Goal: Task Accomplishment & Management: Manage account settings

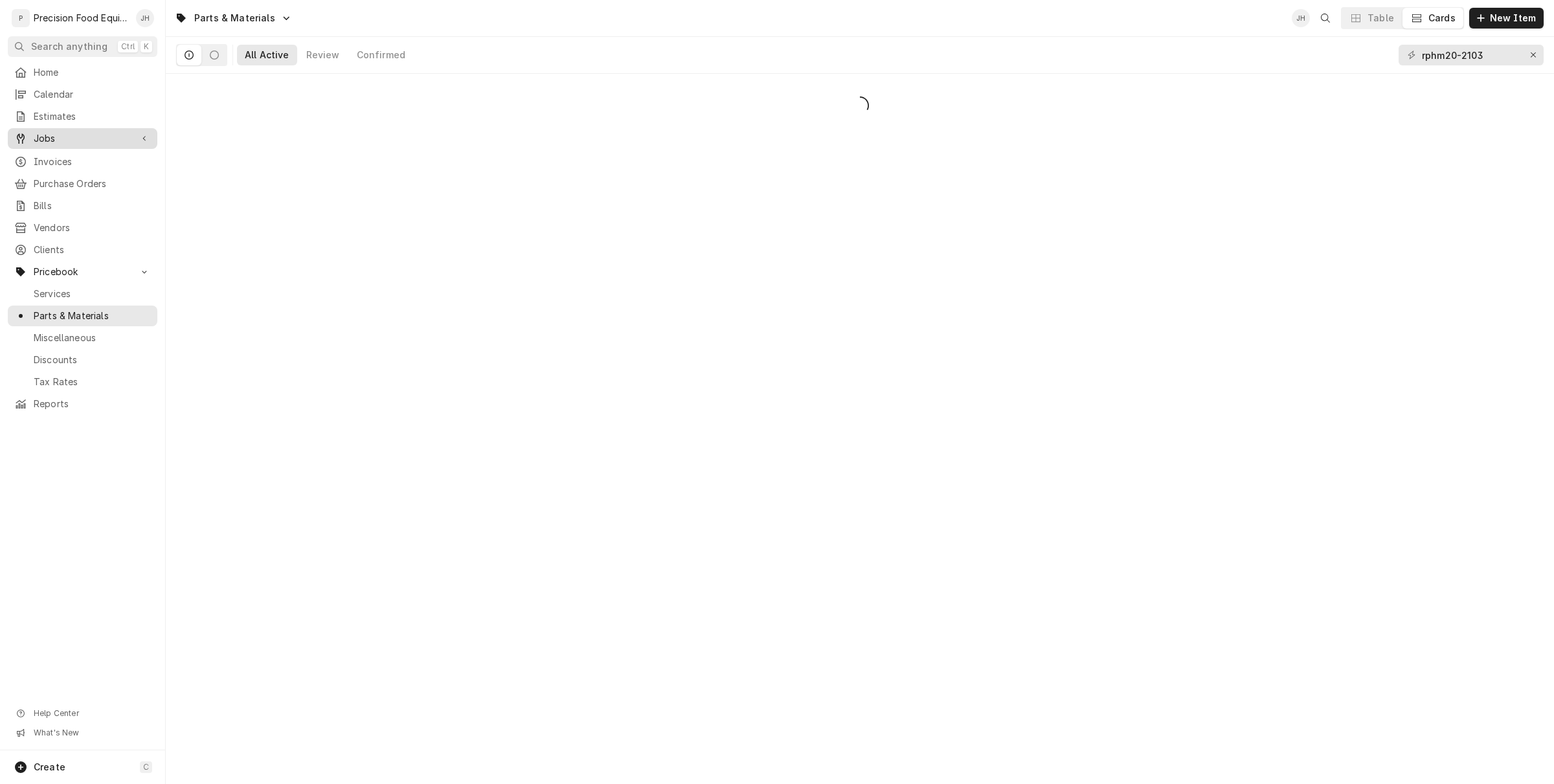
click at [65, 132] on span "Jobs" at bounding box center [83, 138] width 98 height 13
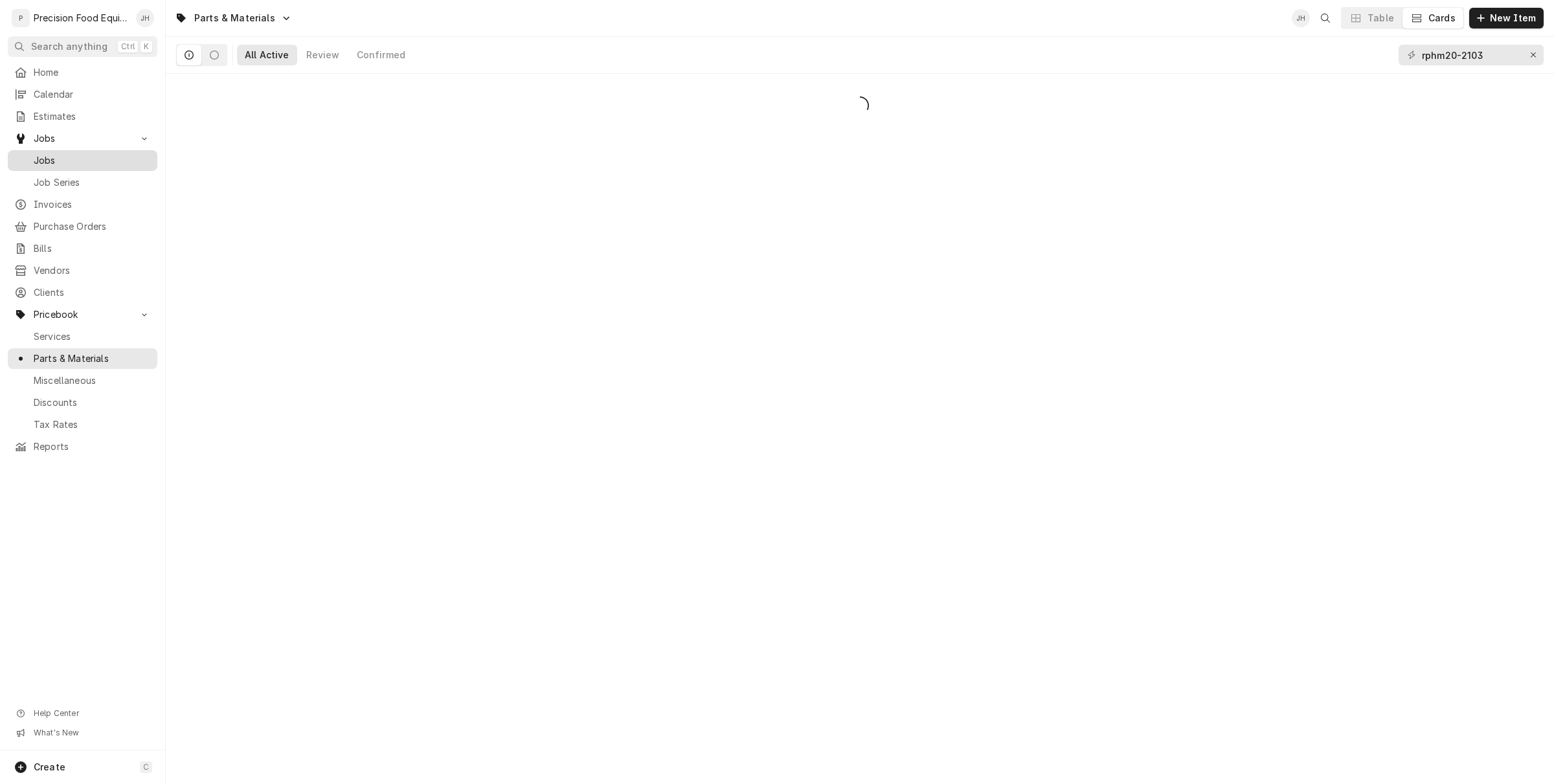
click at [73, 162] on span "Jobs" at bounding box center [92, 160] width 117 height 13
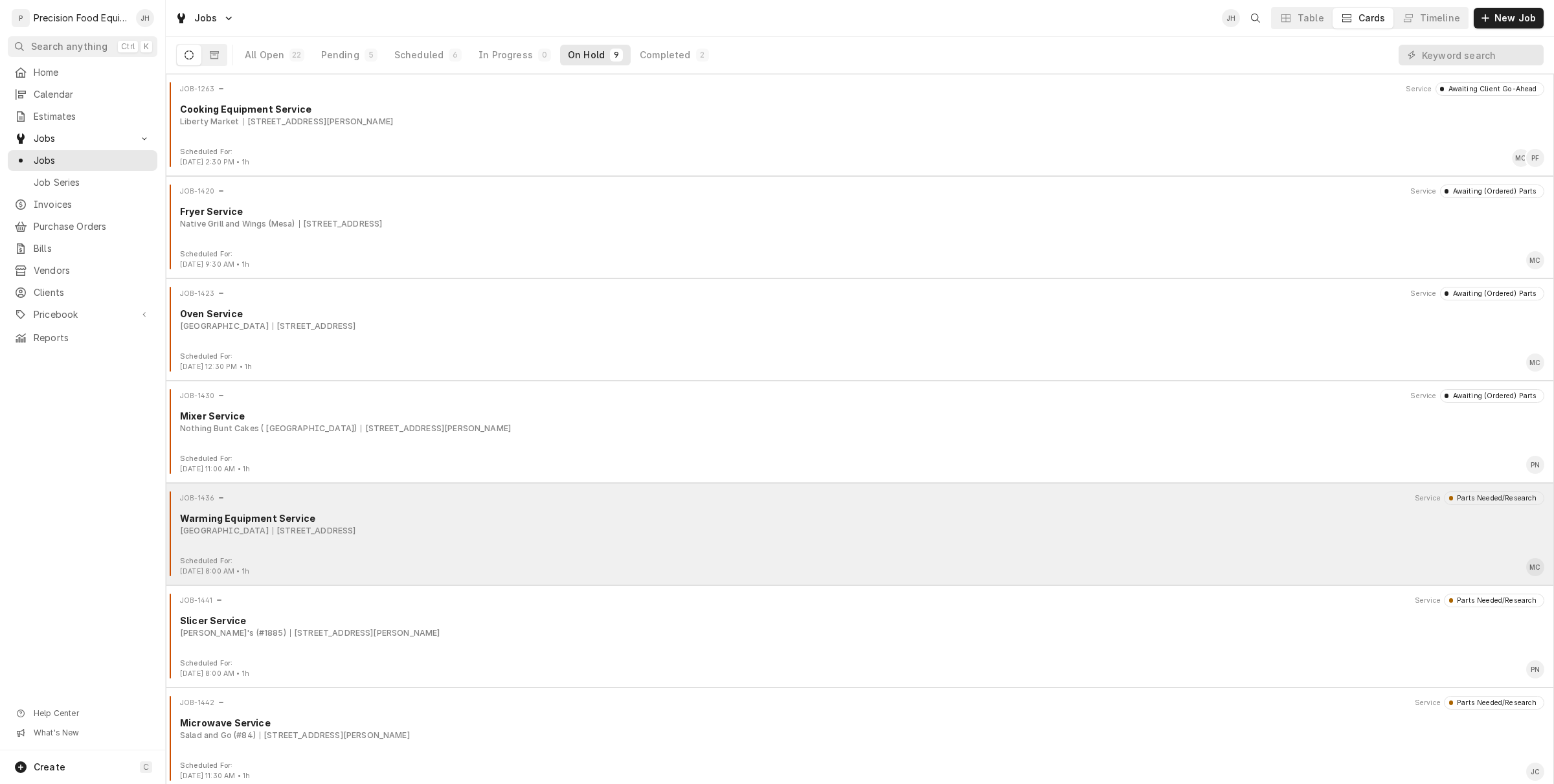
click at [455, 538] on div "JOB-1436 Service Parts Needed/Research Warming Equipment Service Superstition M…" at bounding box center [859, 524] width 1378 height 65
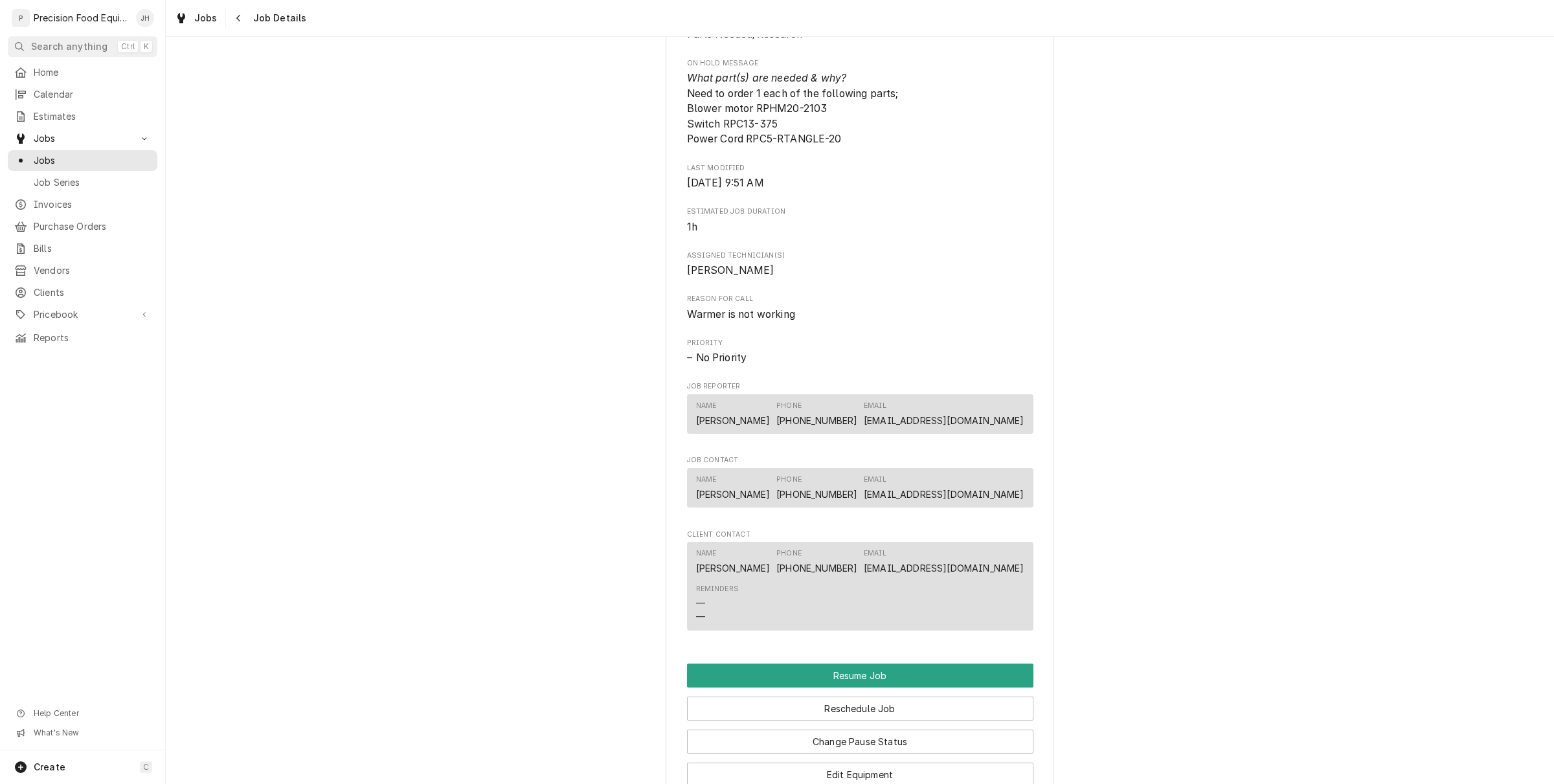
scroll to position [1052, 0]
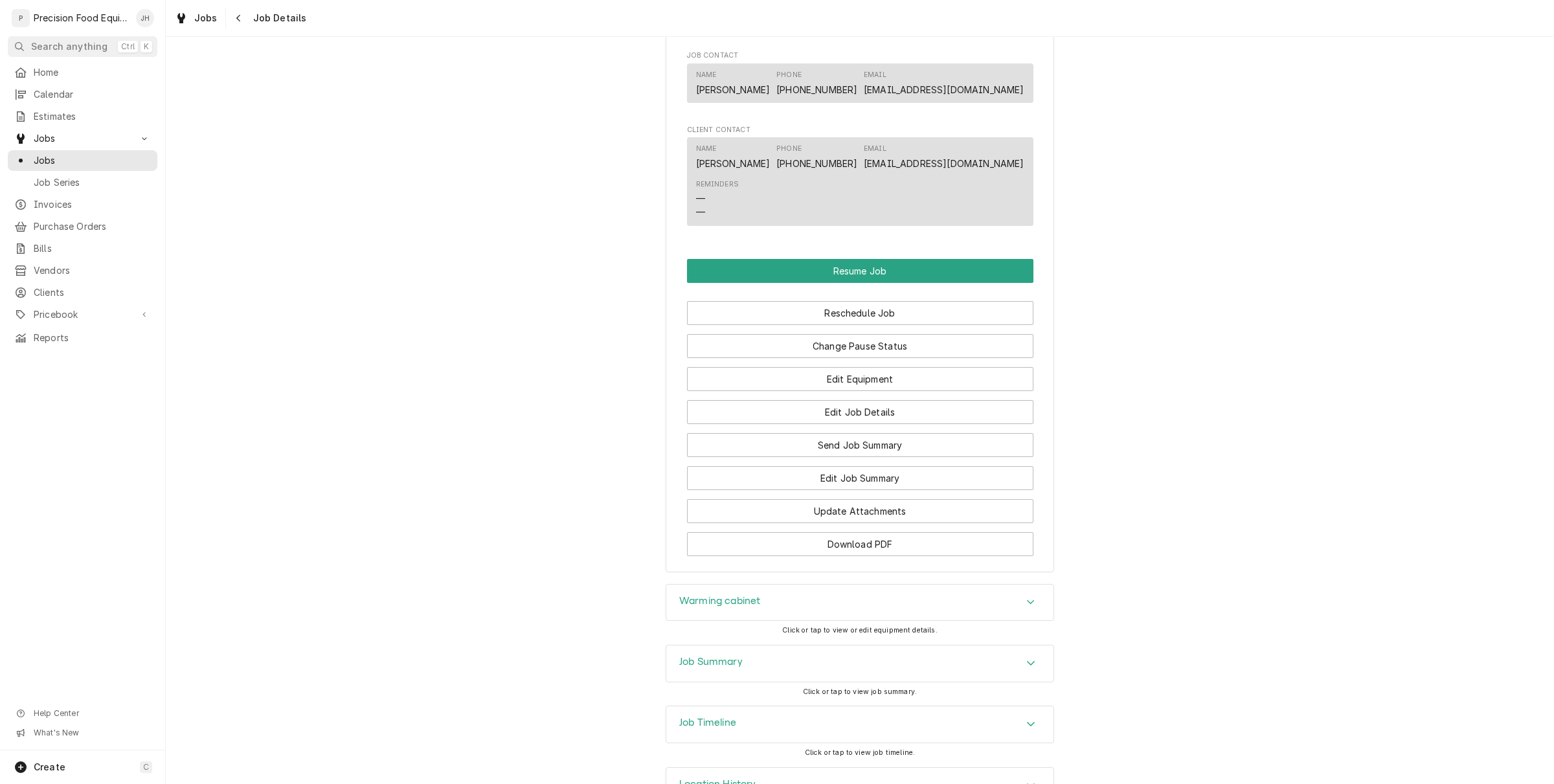
click at [236, 14] on icon "Navigate back" at bounding box center [239, 18] width 6 height 9
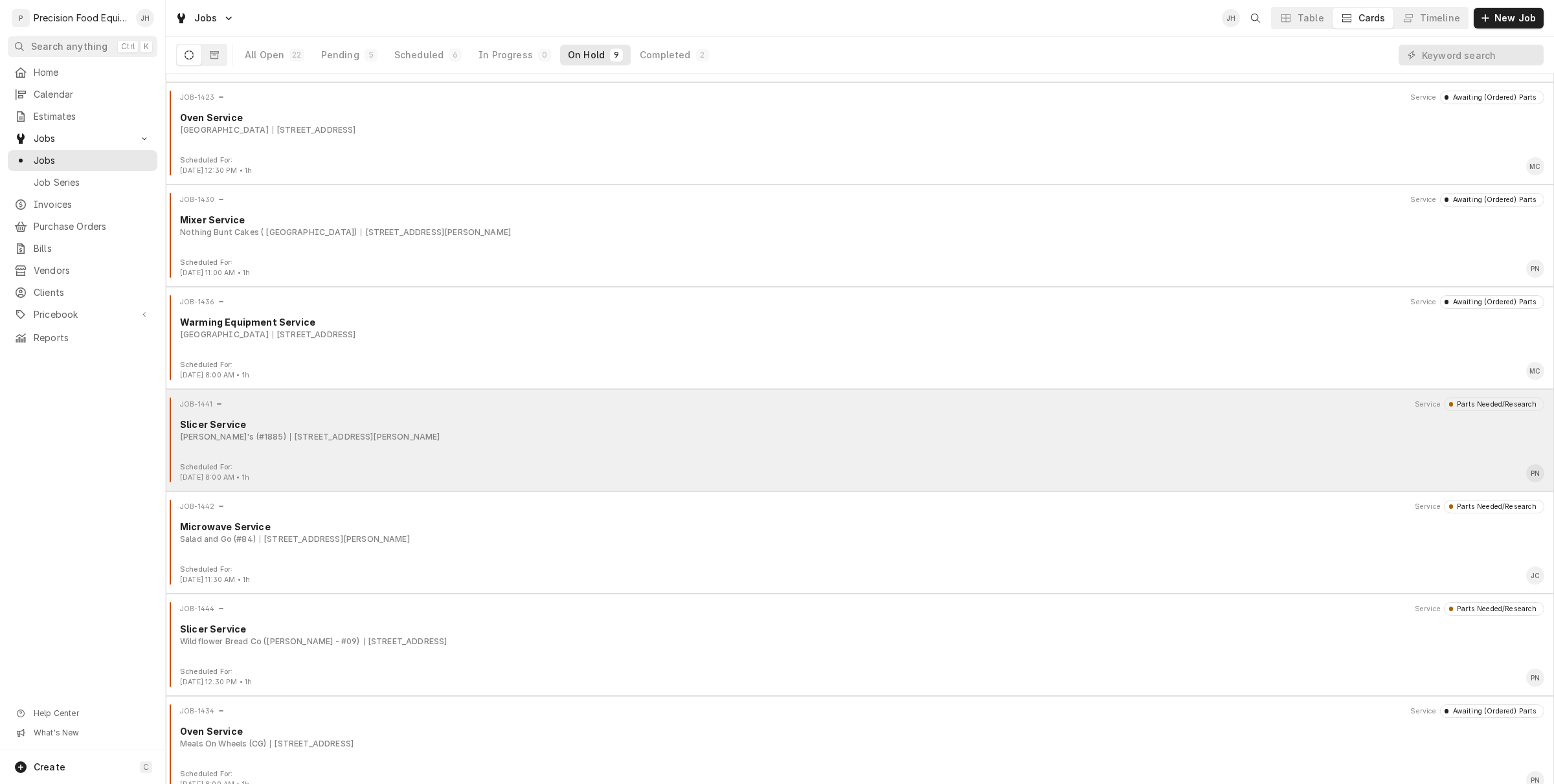
scroll to position [210, 0]
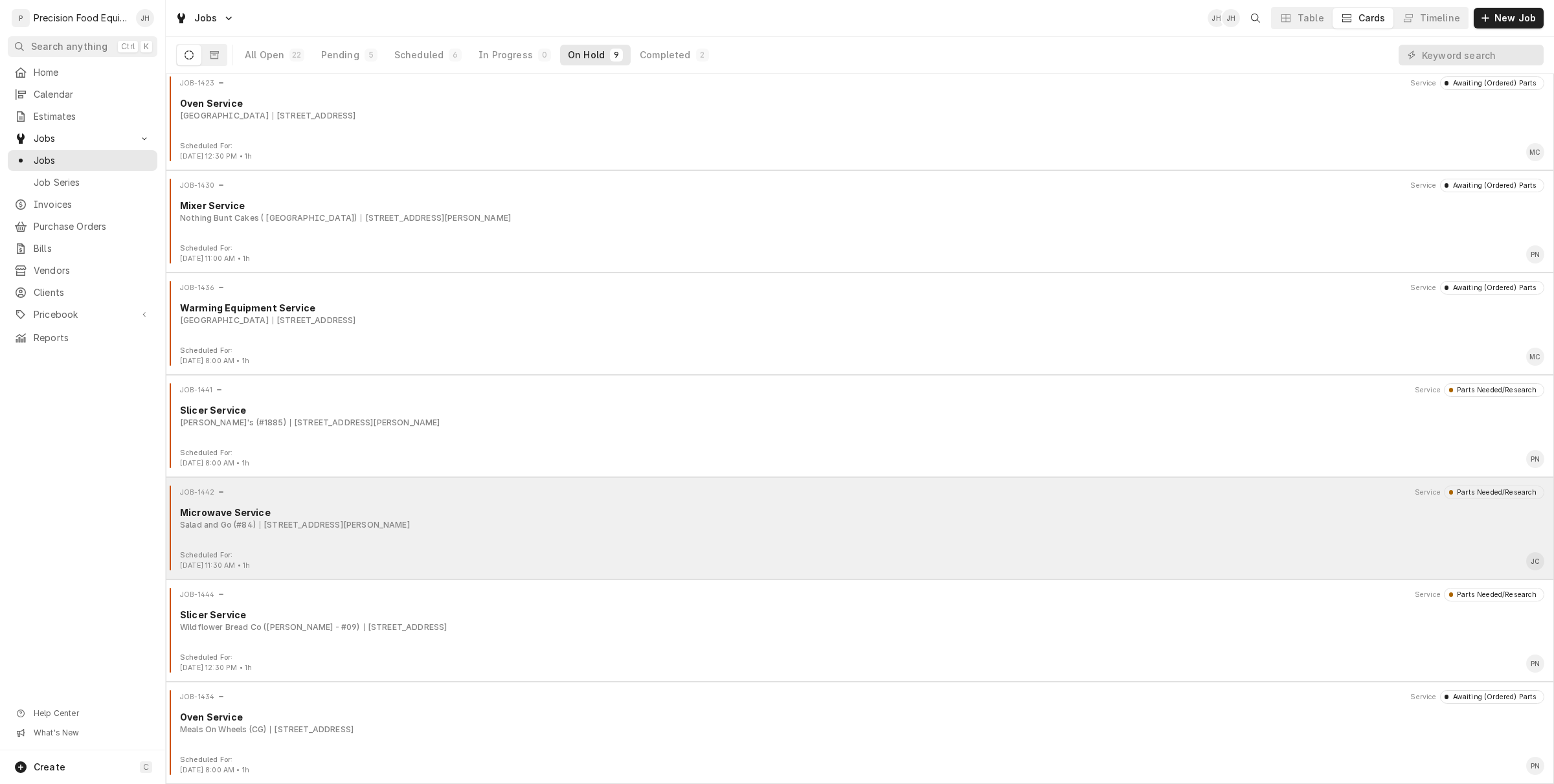
click at [578, 551] on div "Scheduled For: Sep 8th, 2025 - 11:30 AM • 1h JC" at bounding box center [859, 561] width 1378 height 21
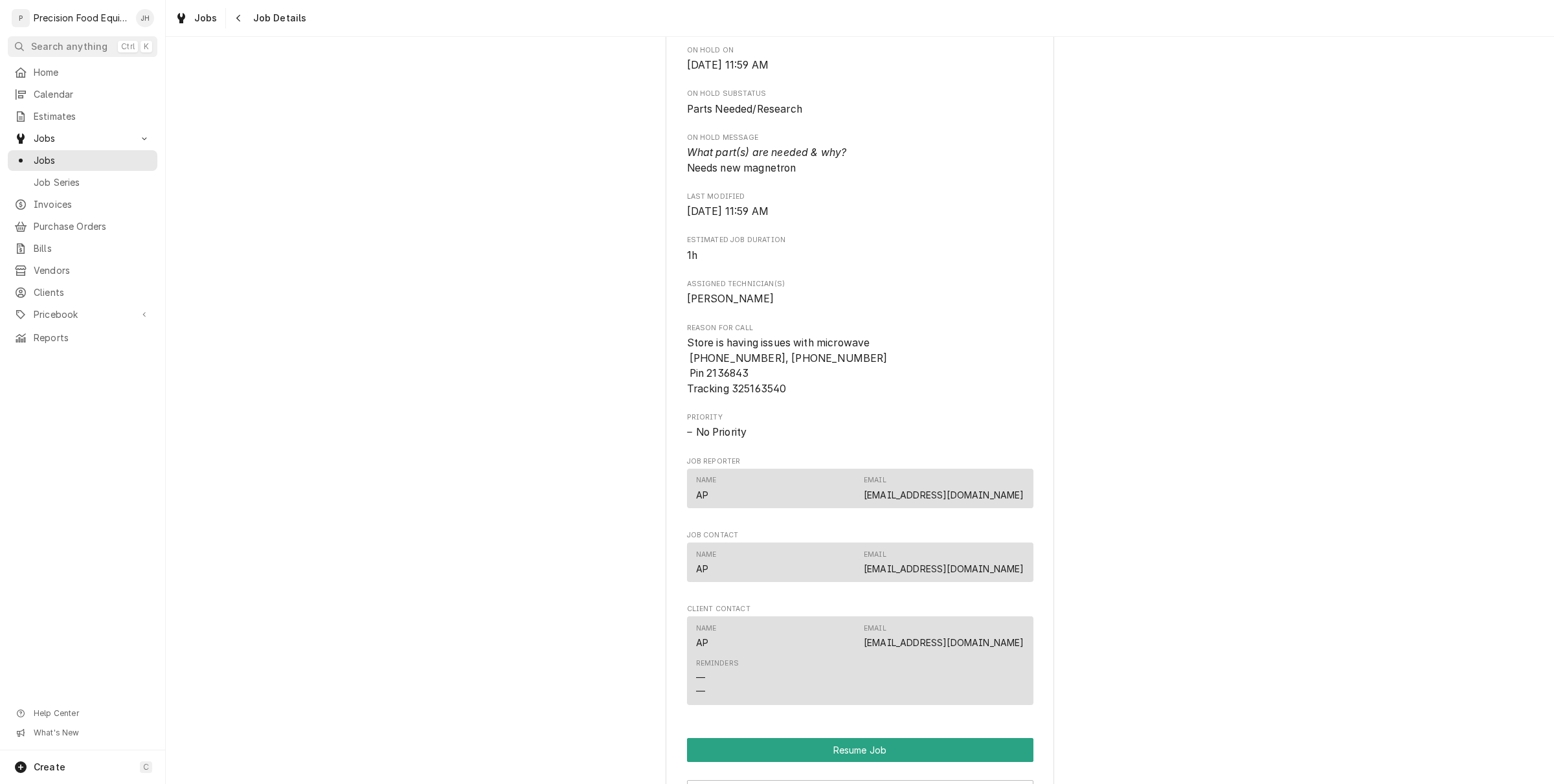
scroll to position [1047, 0]
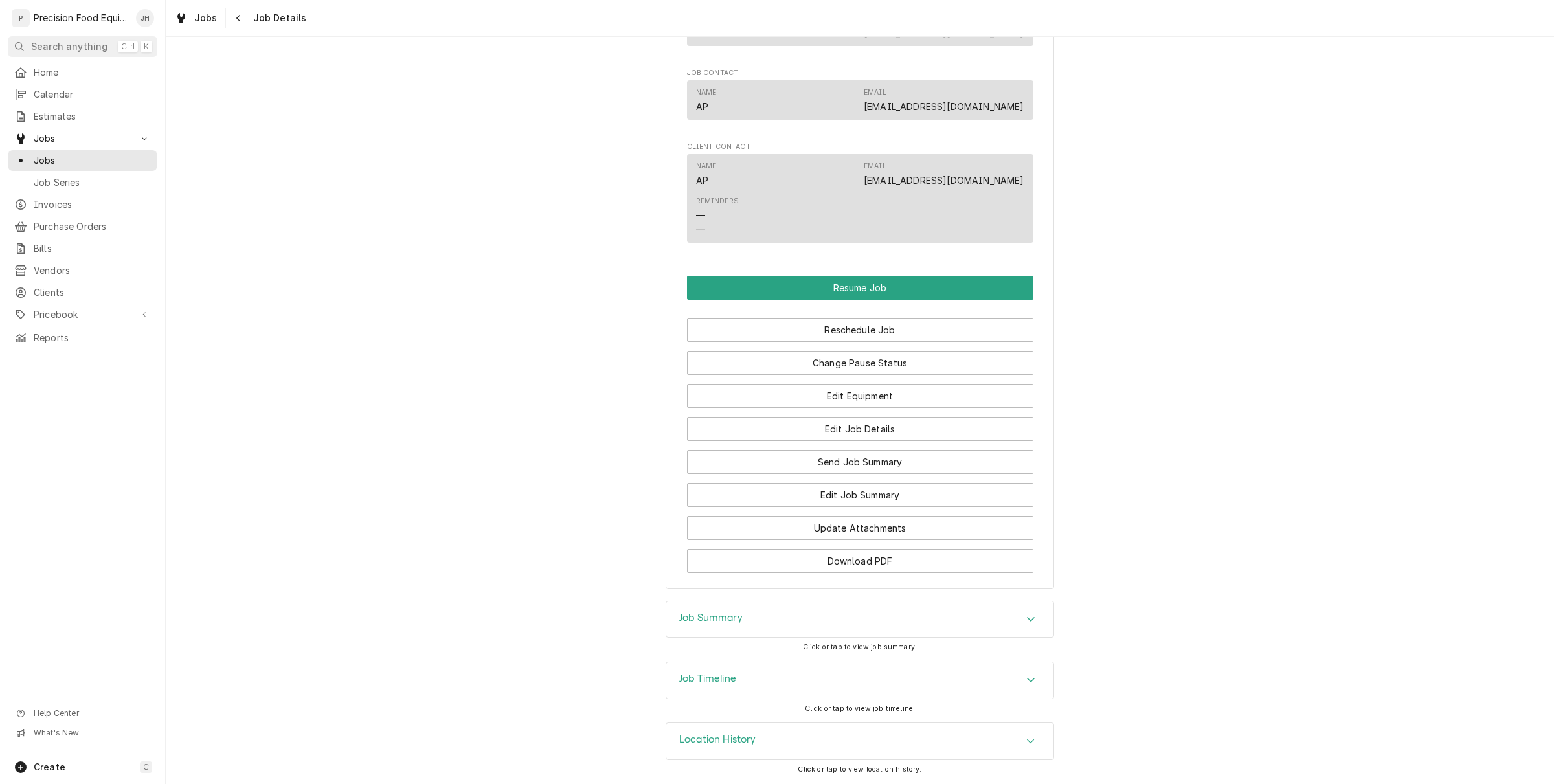
click at [778, 674] on div "Job Timeline" at bounding box center [860, 680] width 387 height 36
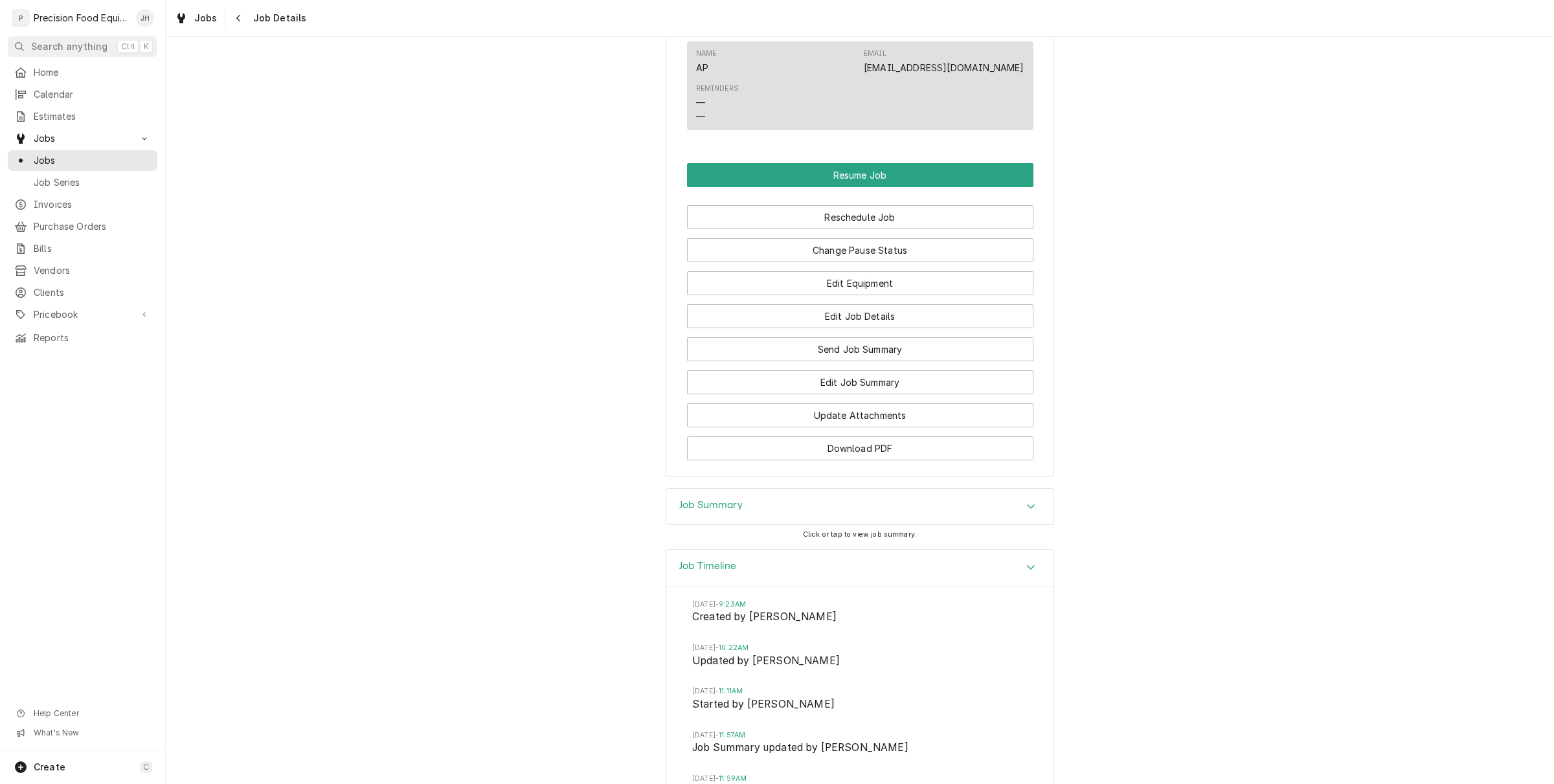
scroll to position [1313, 0]
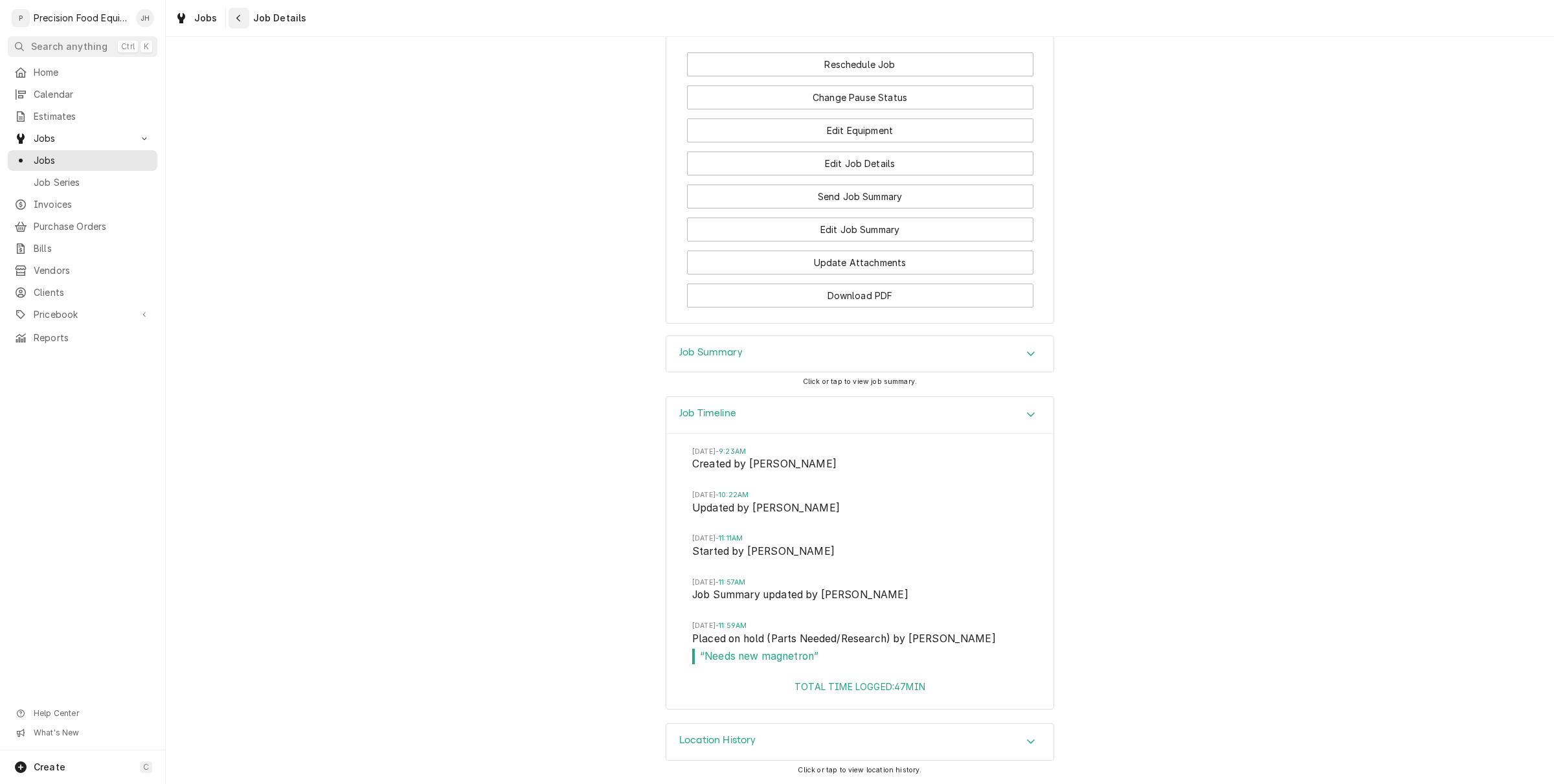
click at [233, 16] on div "Navigate back" at bounding box center [239, 18] width 13 height 13
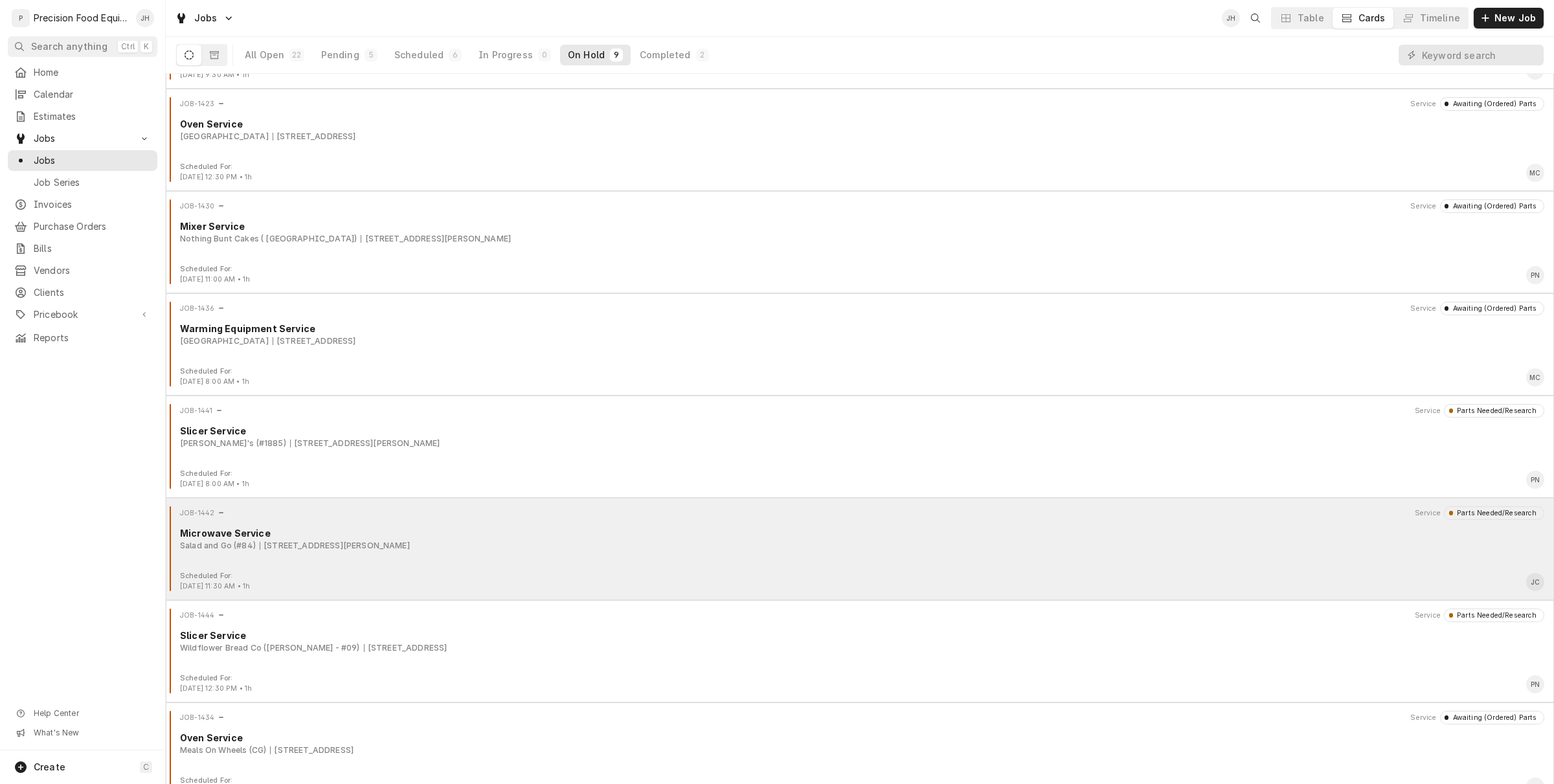
scroll to position [210, 0]
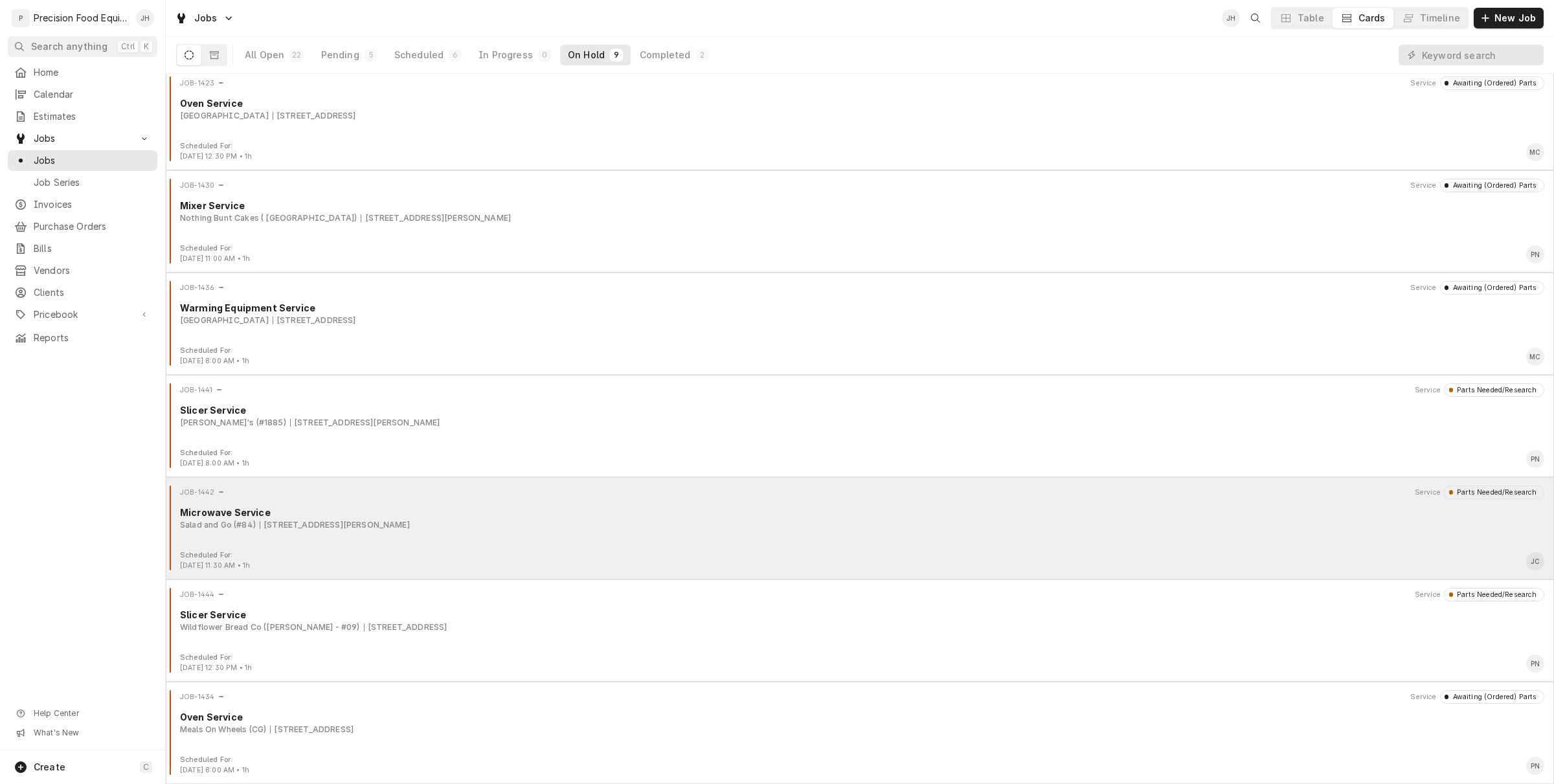
click at [529, 536] on div "JOB-1442 Service Parts Needed/Research Microwave Service Salad and Go (#84) 100…" at bounding box center [859, 518] width 1378 height 65
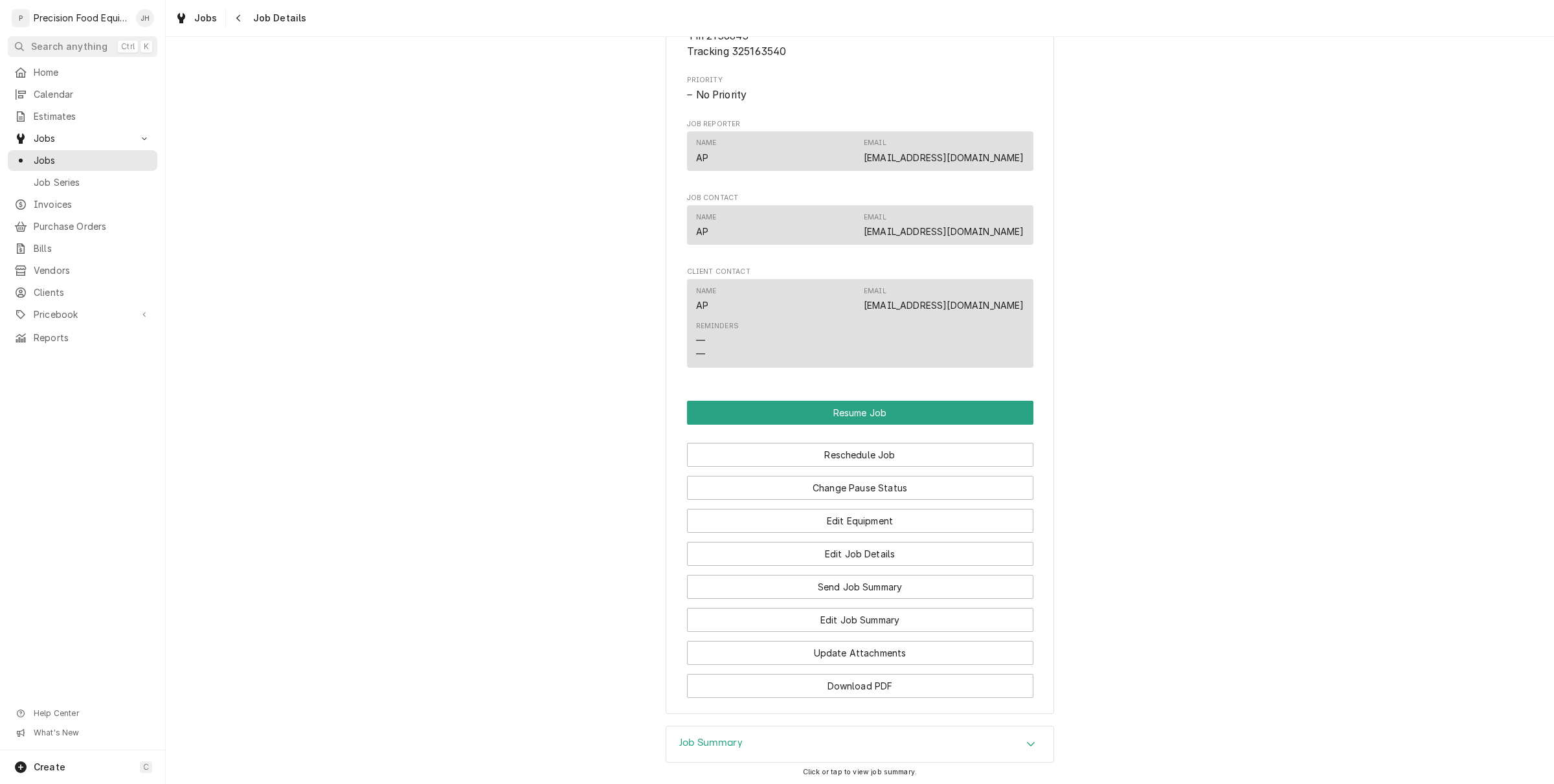
scroll to position [1047, 0]
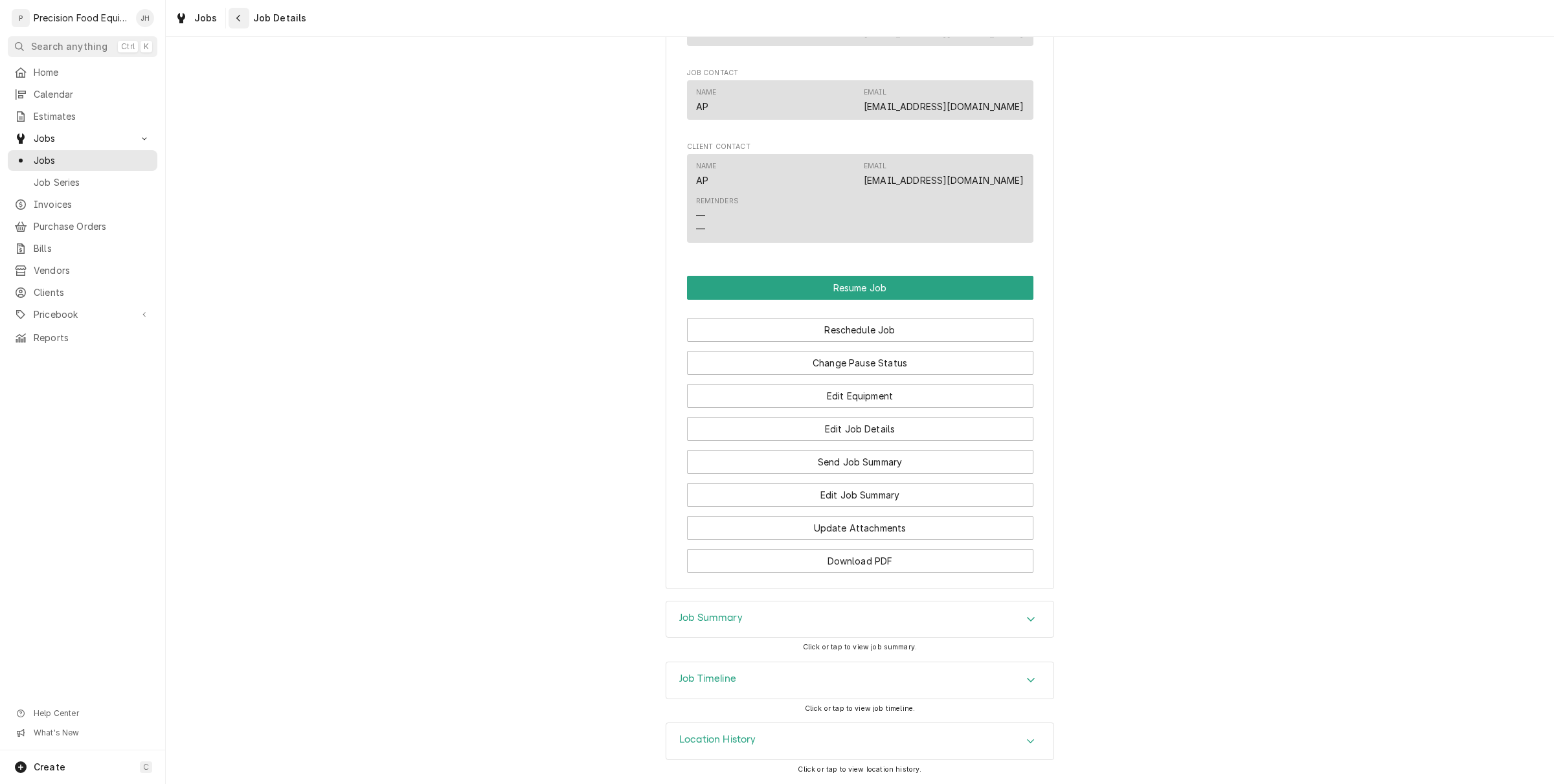
click at [242, 14] on div "Navigate back" at bounding box center [239, 18] width 13 height 13
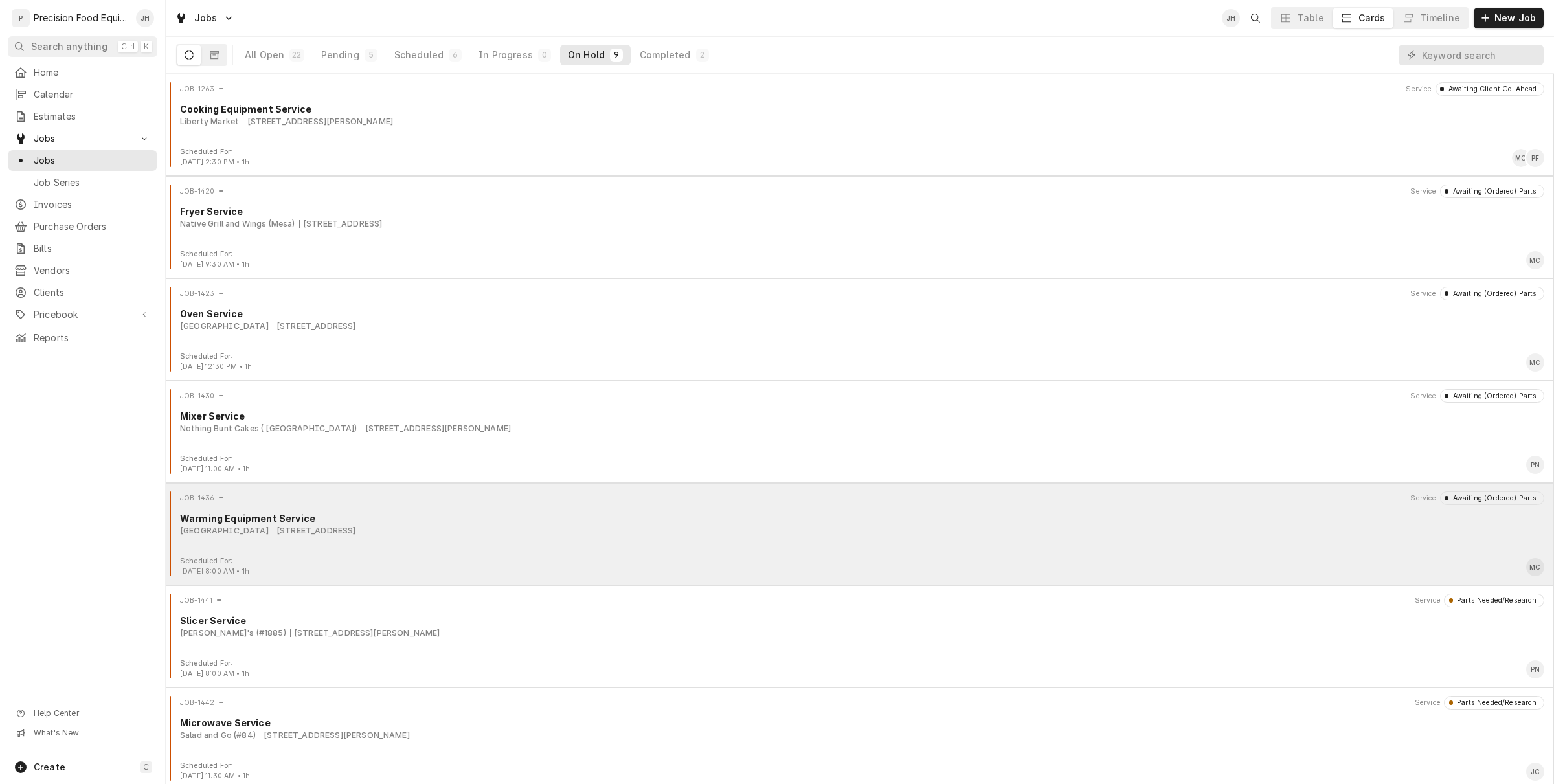
scroll to position [210, 0]
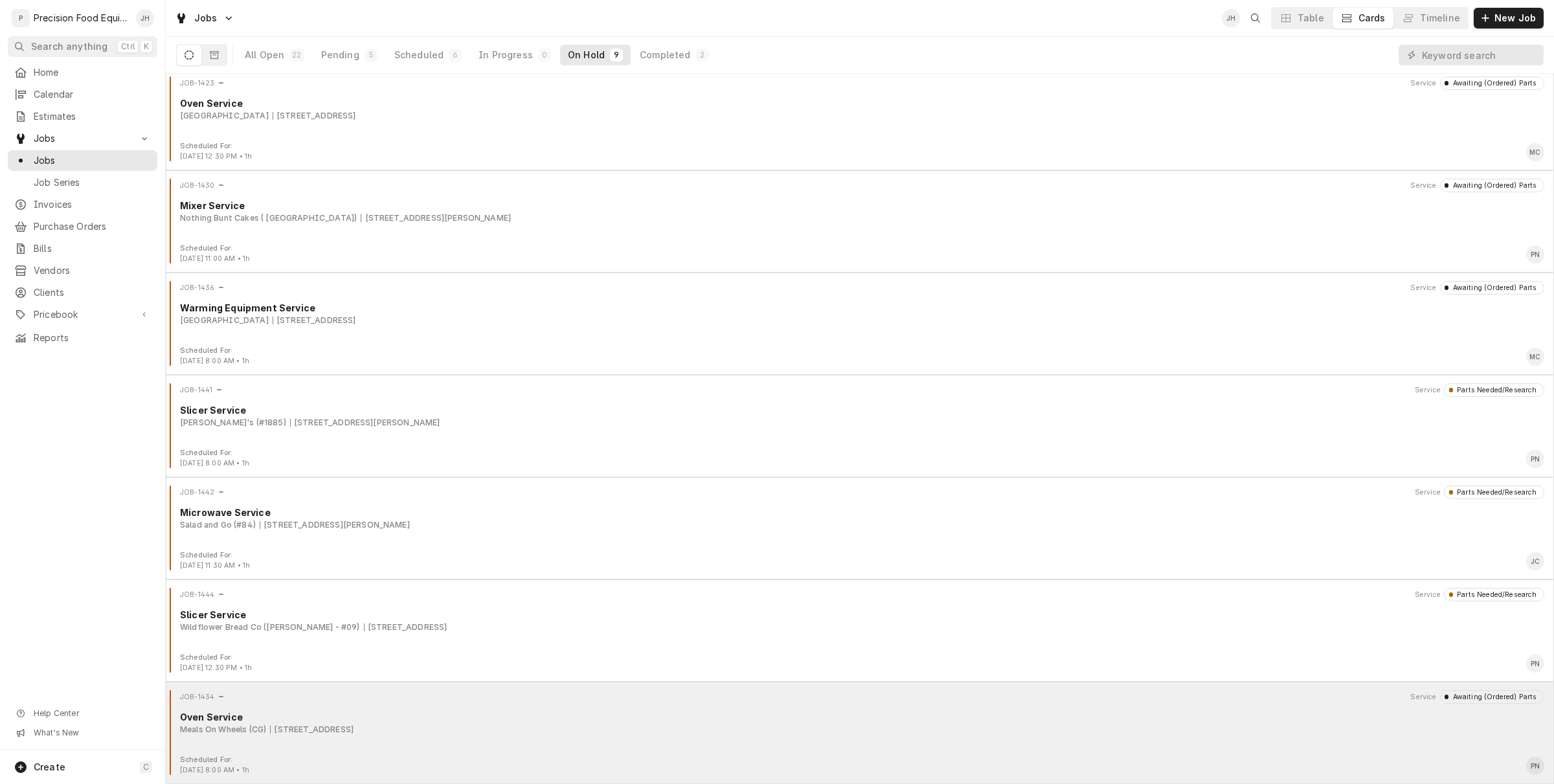
click at [464, 749] on div "JOB-1434 Service Awaiting (Ordered) Parts Oven Service Meals On Wheels (CG) 230…" at bounding box center [859, 722] width 1378 height 65
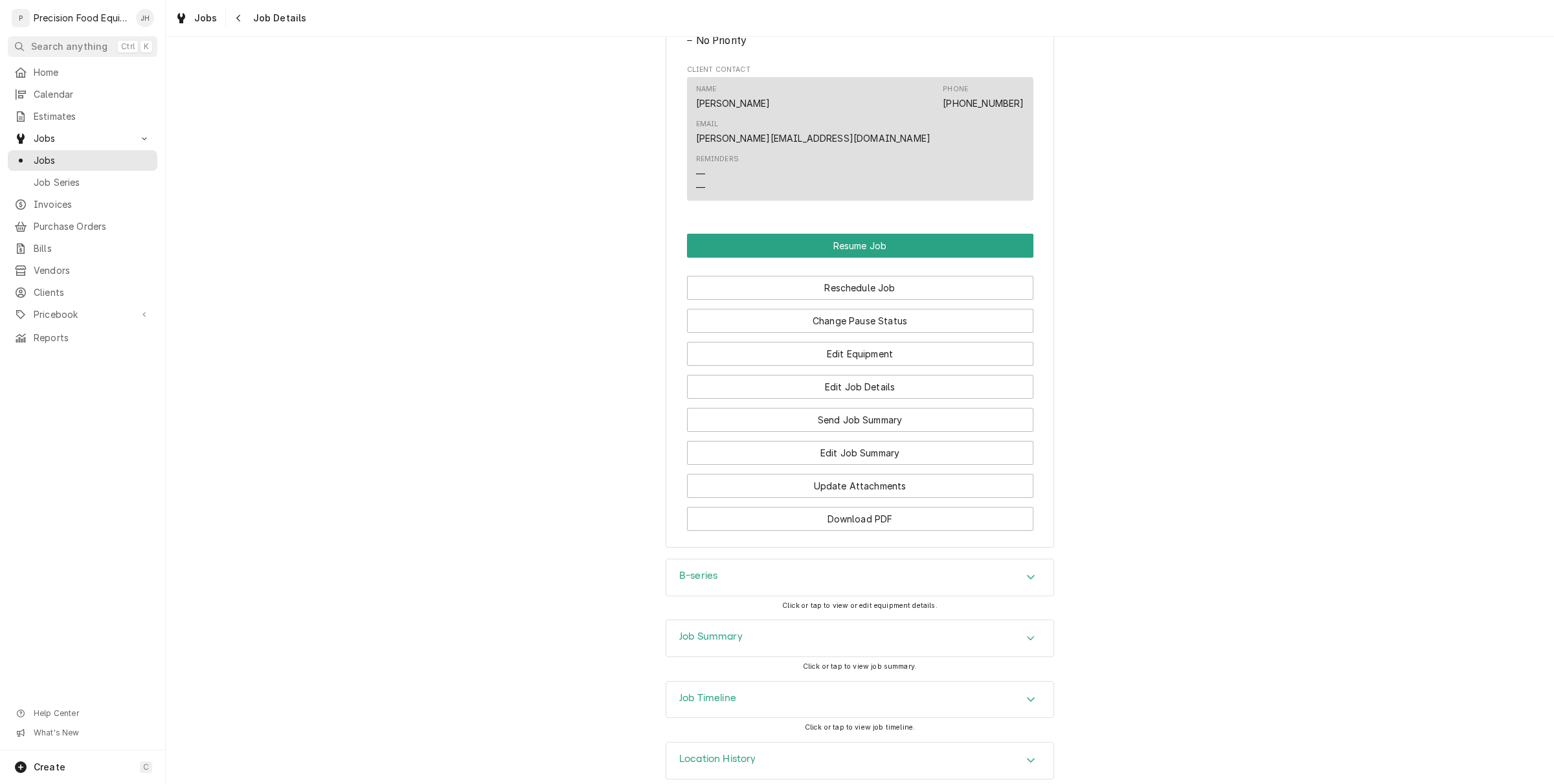
scroll to position [968, 0]
click at [812, 678] on div "Job Timeline" at bounding box center [860, 696] width 387 height 36
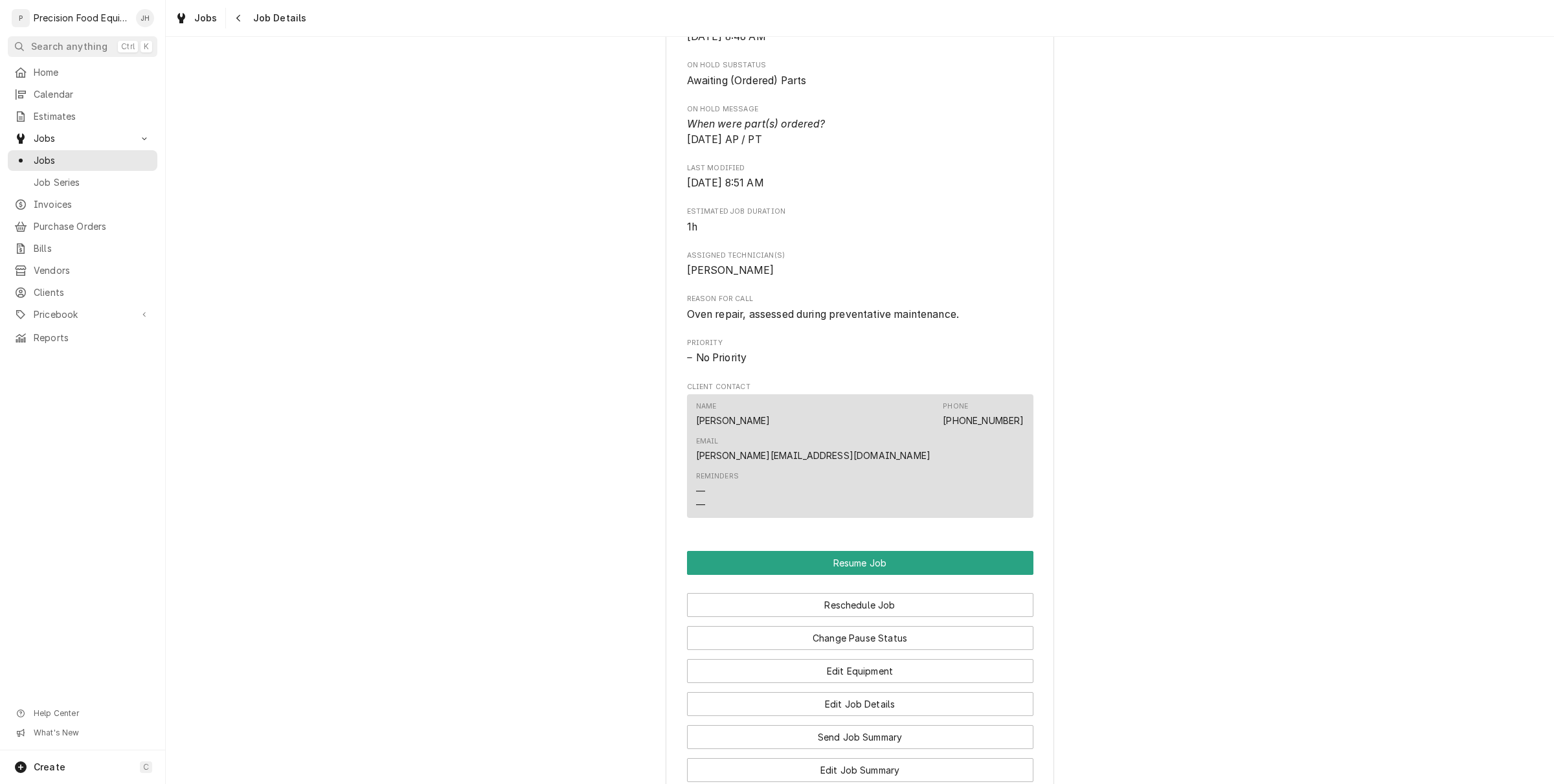
scroll to position [262, 0]
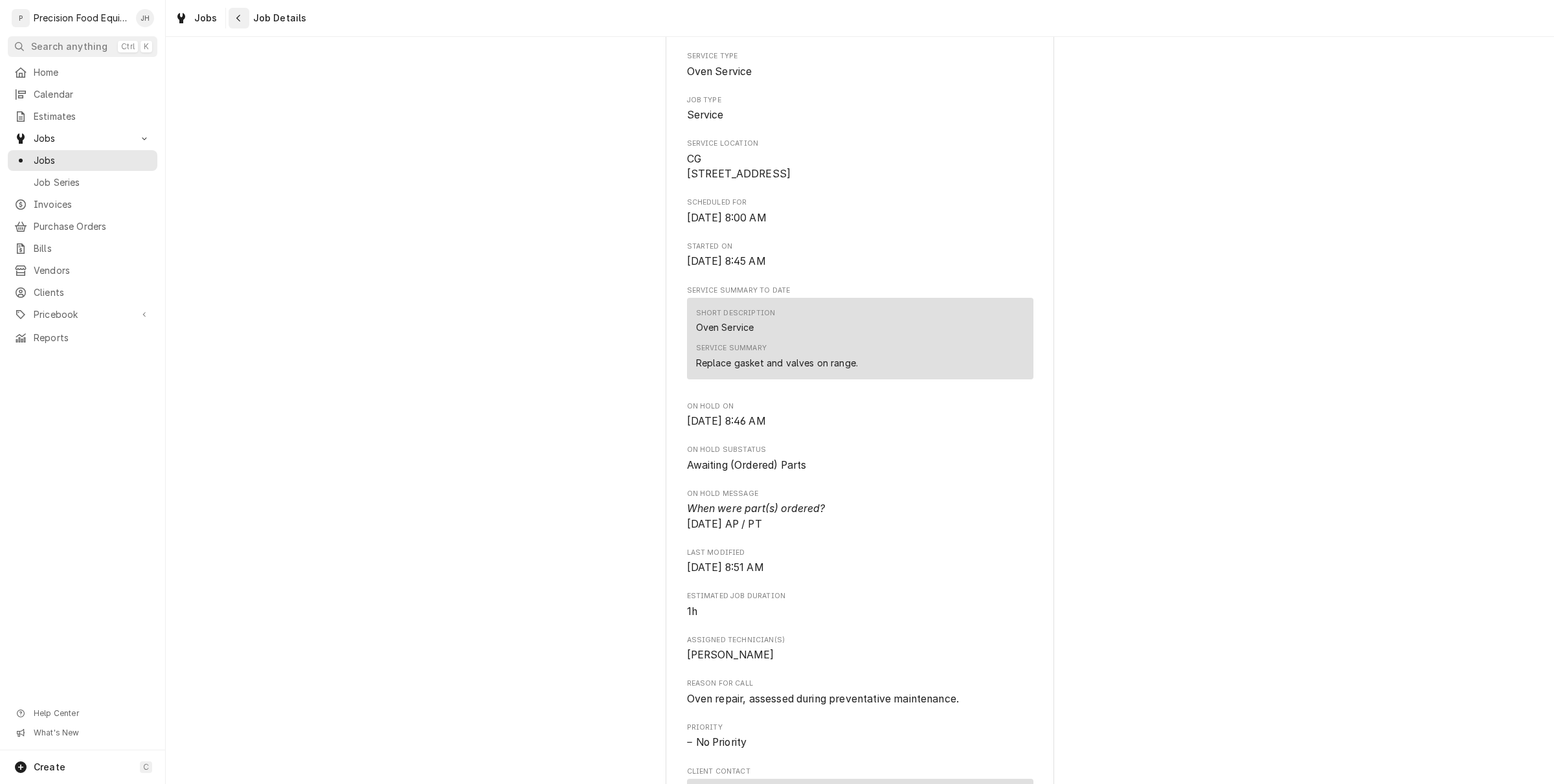
click at [230, 8] on button "Navigate back" at bounding box center [239, 18] width 21 height 21
